Goal: Check status: Check status

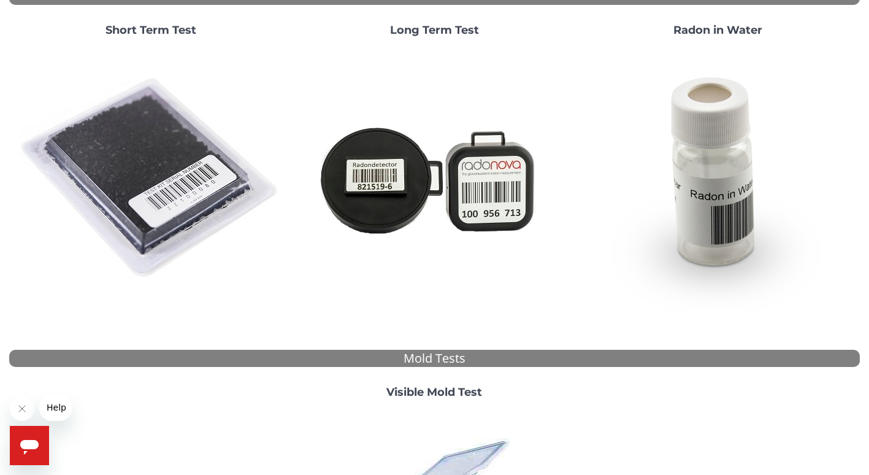
scroll to position [123, 0]
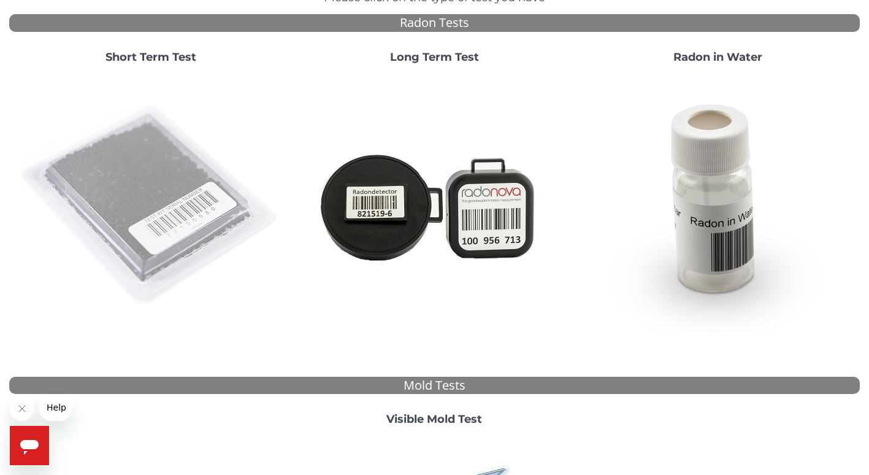
click at [155, 207] on img at bounding box center [151, 206] width 264 height 264
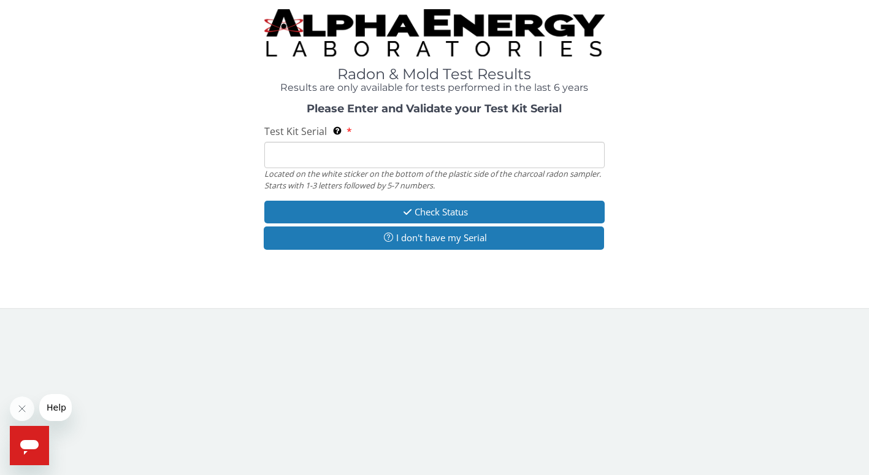
scroll to position [0, 0]
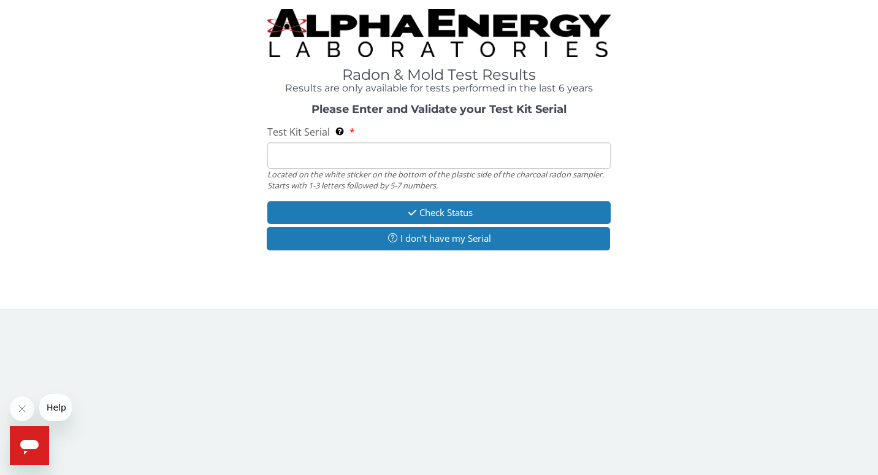
click at [292, 158] on input "Test Kit Serial Located on the white sticker on the bottom of the plastic side …" at bounding box center [439, 155] width 344 height 26
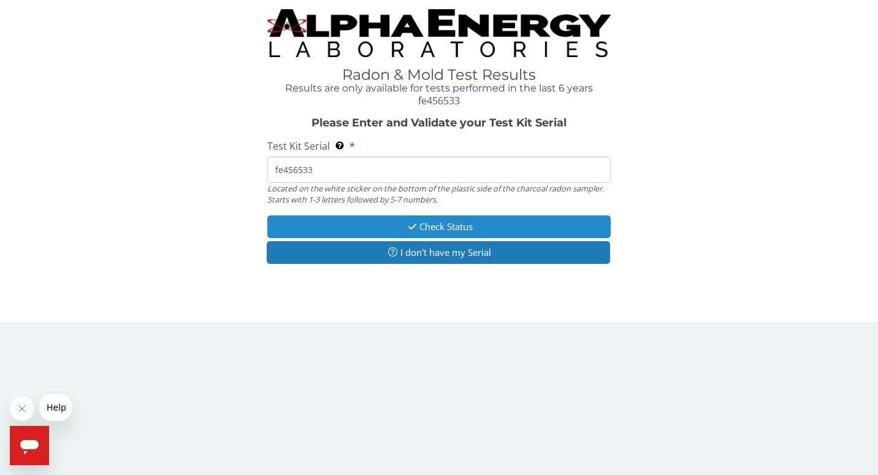
type input "fe456533"
click at [441, 223] on button "Check Status" at bounding box center [439, 226] width 344 height 23
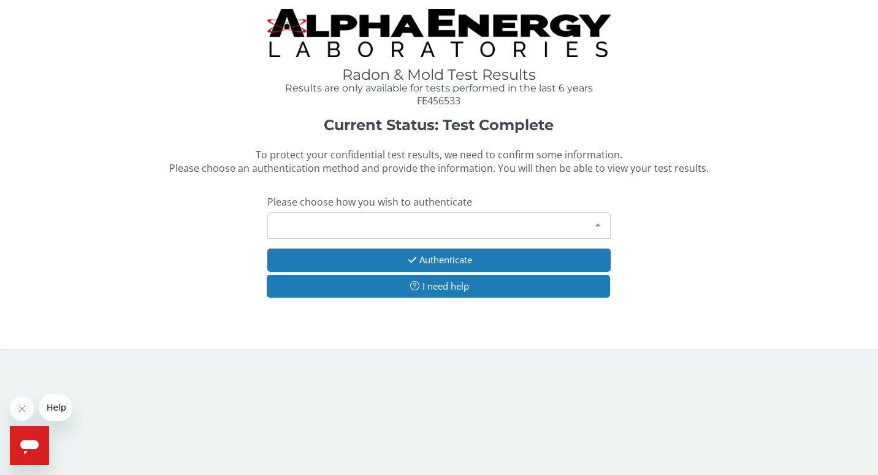
click at [598, 223] on div at bounding box center [598, 224] width 25 height 23
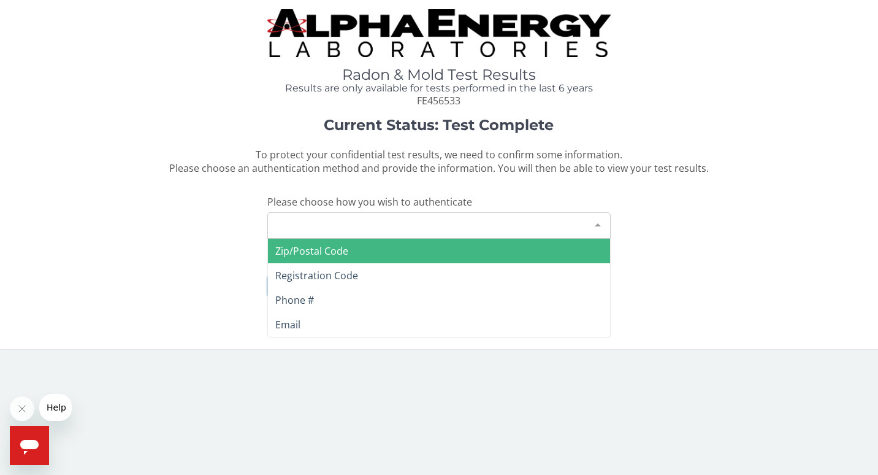
click at [366, 246] on span "Zip/Postal Code" at bounding box center [439, 250] width 343 height 25
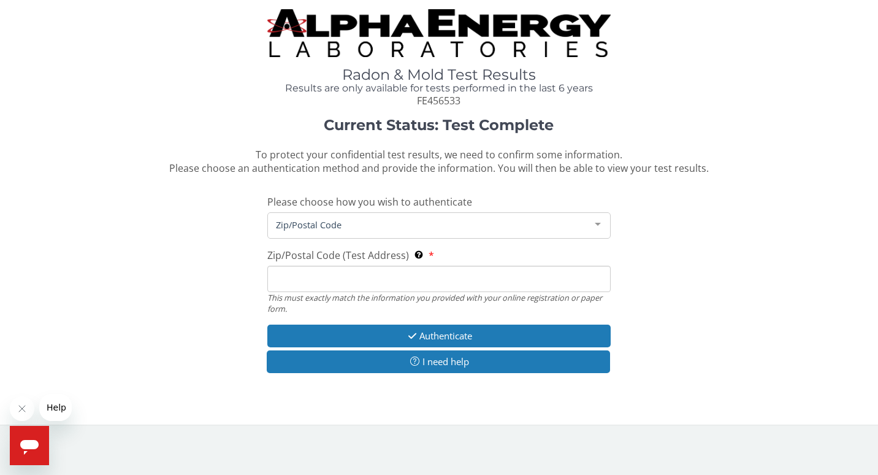
click at [324, 277] on input "Zip/Postal Code (Test Address) This must exactly match the information you prov…" at bounding box center [439, 278] width 344 height 26
type input "63631"
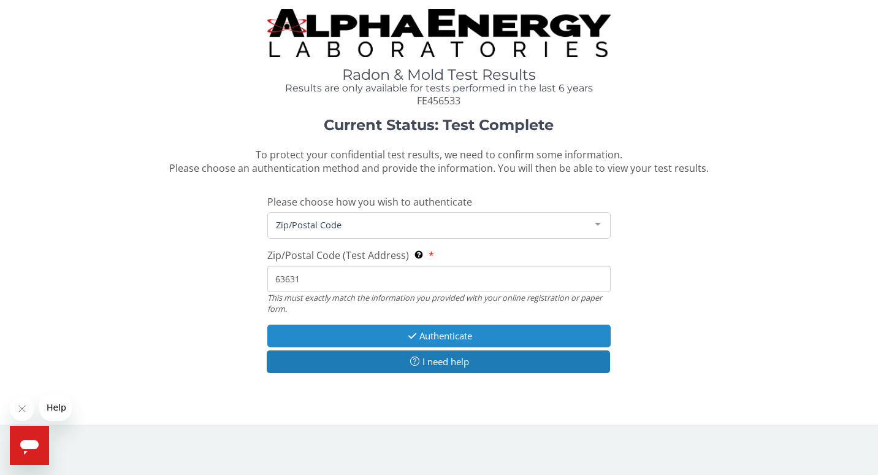
click at [442, 333] on button "Authenticate" at bounding box center [439, 335] width 344 height 23
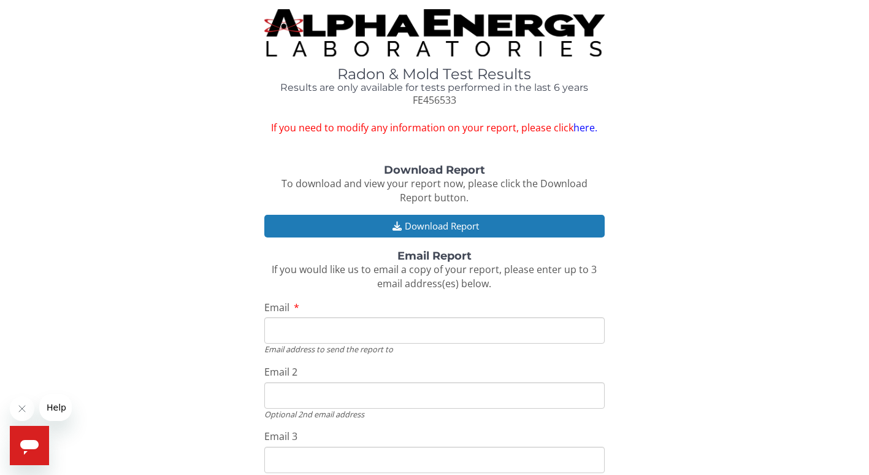
scroll to position [61, 0]
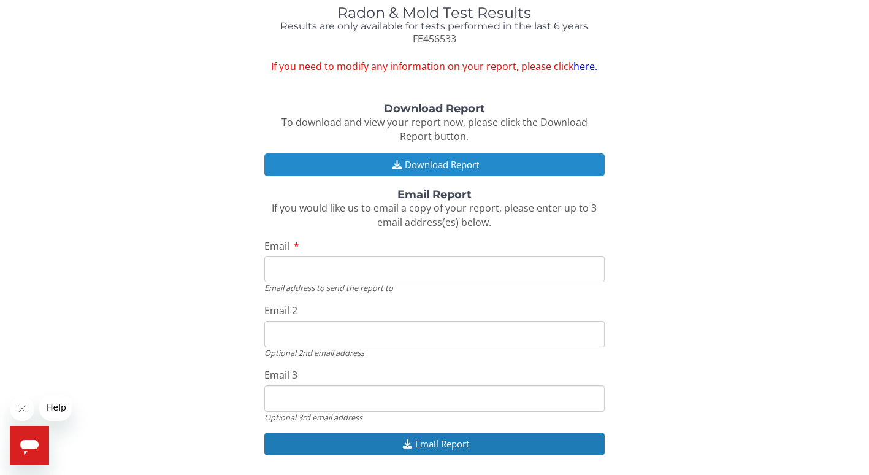
click at [441, 161] on button "Download Report" at bounding box center [434, 164] width 340 height 23
